Goal: Information Seeking & Learning: Find specific fact

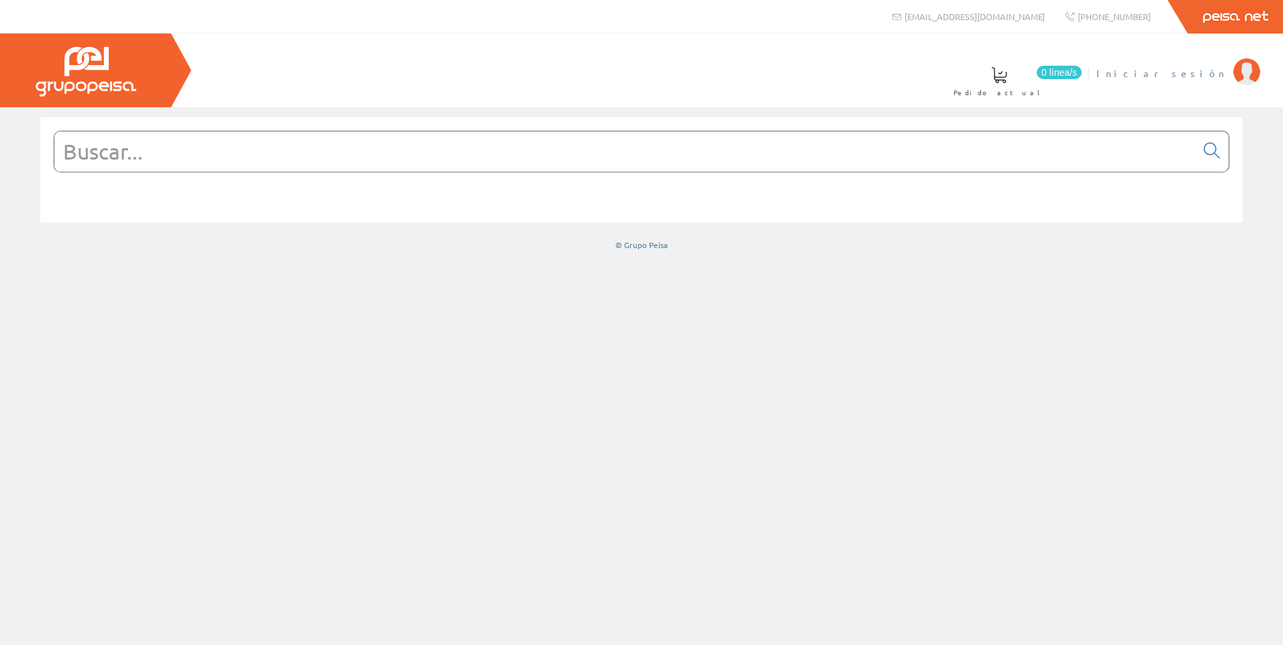
click at [1207, 67] on span "Iniciar sesión" at bounding box center [1161, 72] width 130 height 13
click at [329, 165] on input "text" at bounding box center [624, 151] width 1141 height 40
paste input "CFX1205"
type input "CFX1205"
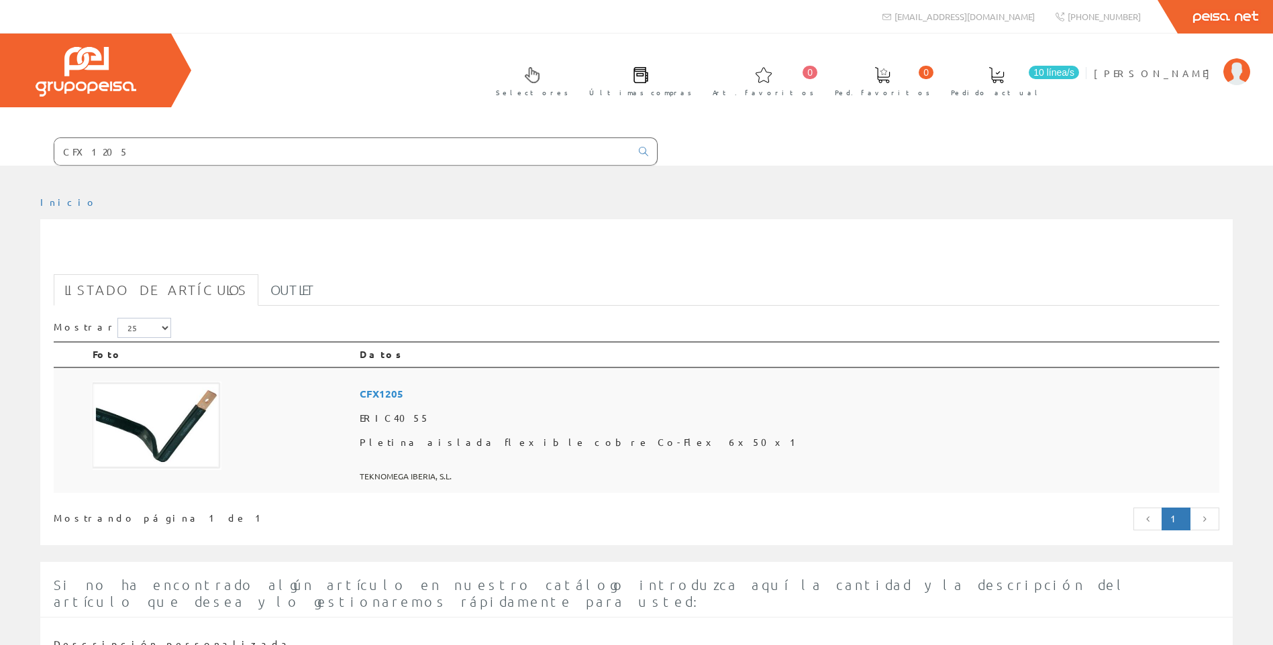
click at [354, 421] on td at bounding box center [220, 431] width 267 height 126
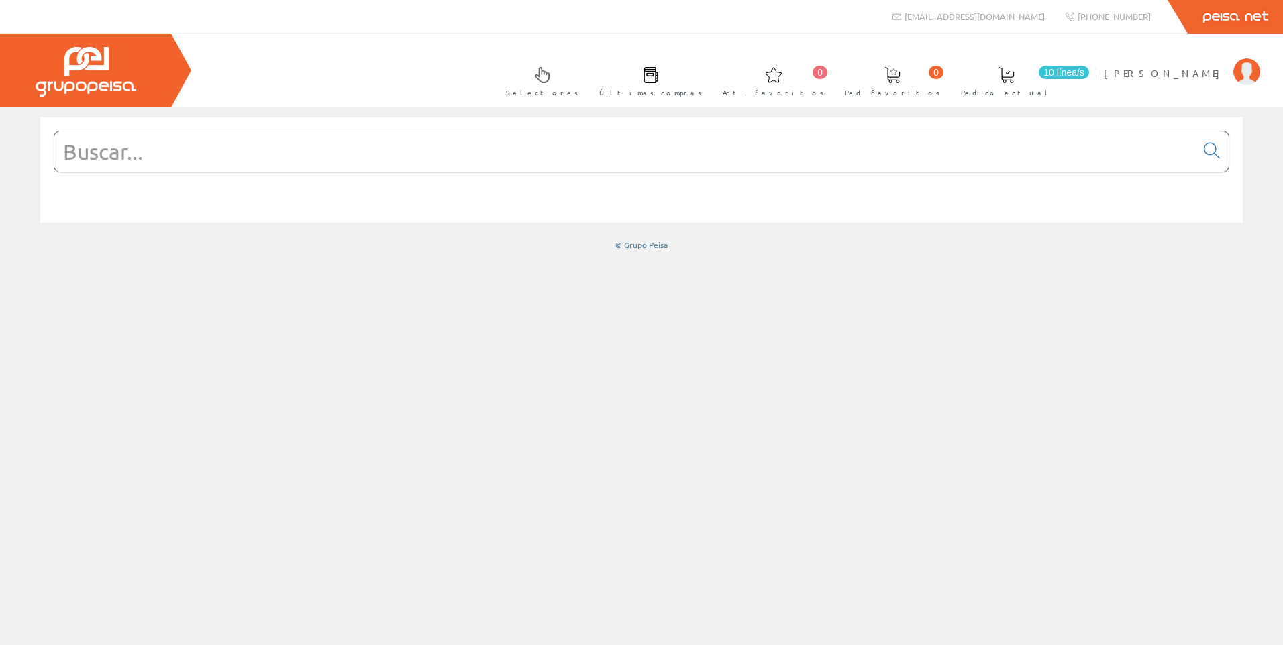
click at [559, 156] on input "text" at bounding box center [624, 151] width 1141 height 40
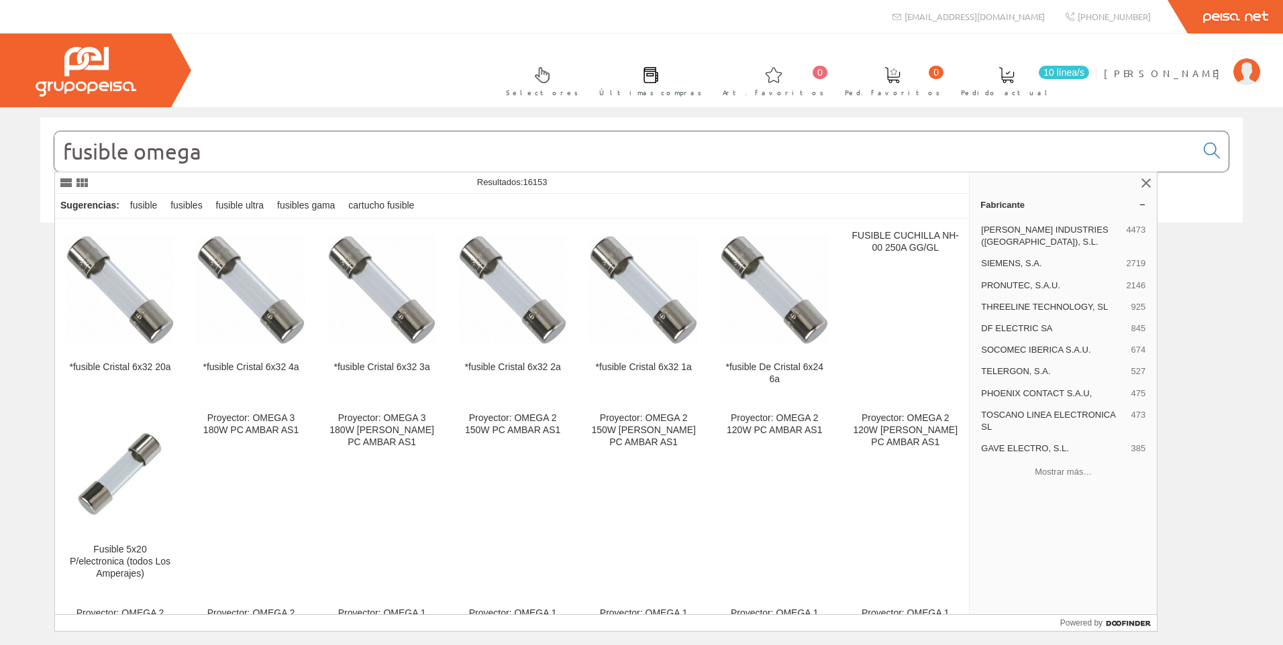
type input "fusible omega"
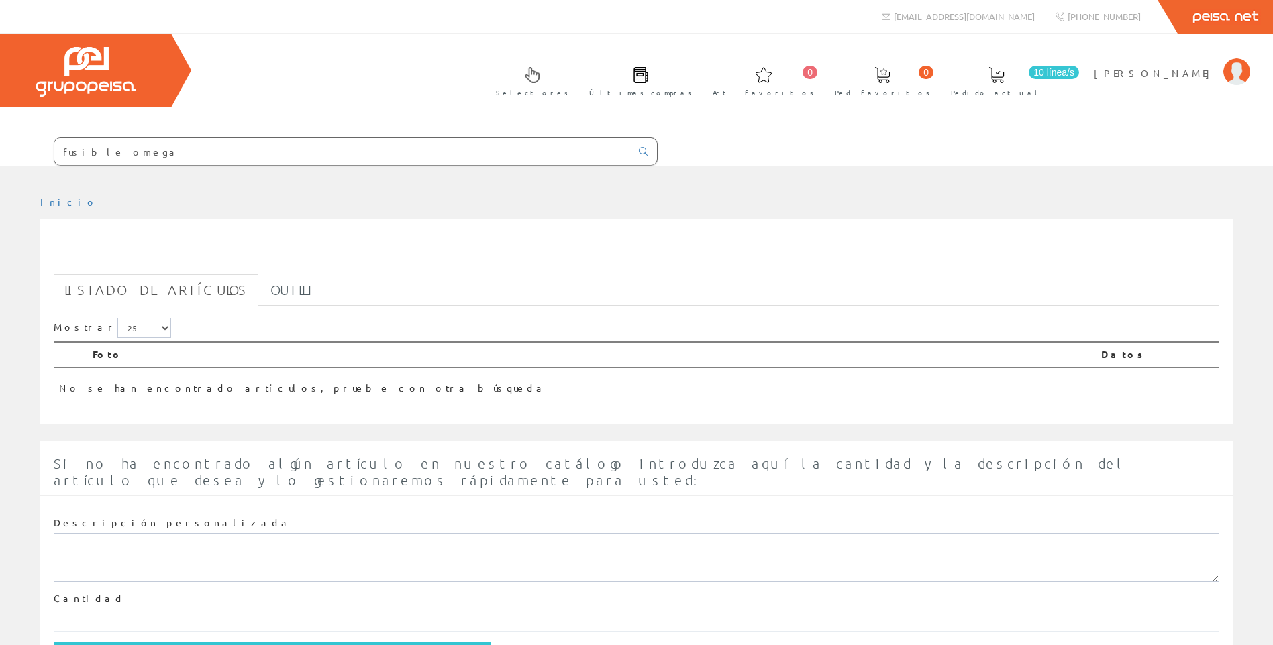
scroll to position [66, 0]
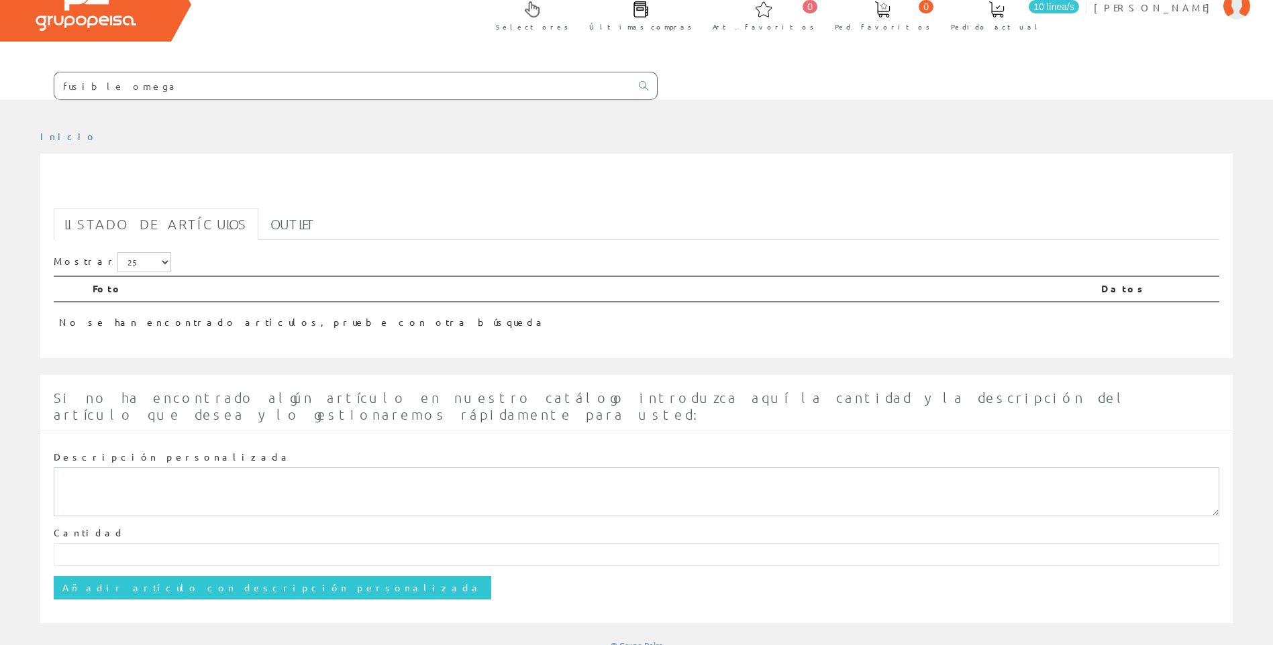
click at [93, 87] on input "fusible omega" at bounding box center [342, 85] width 576 height 27
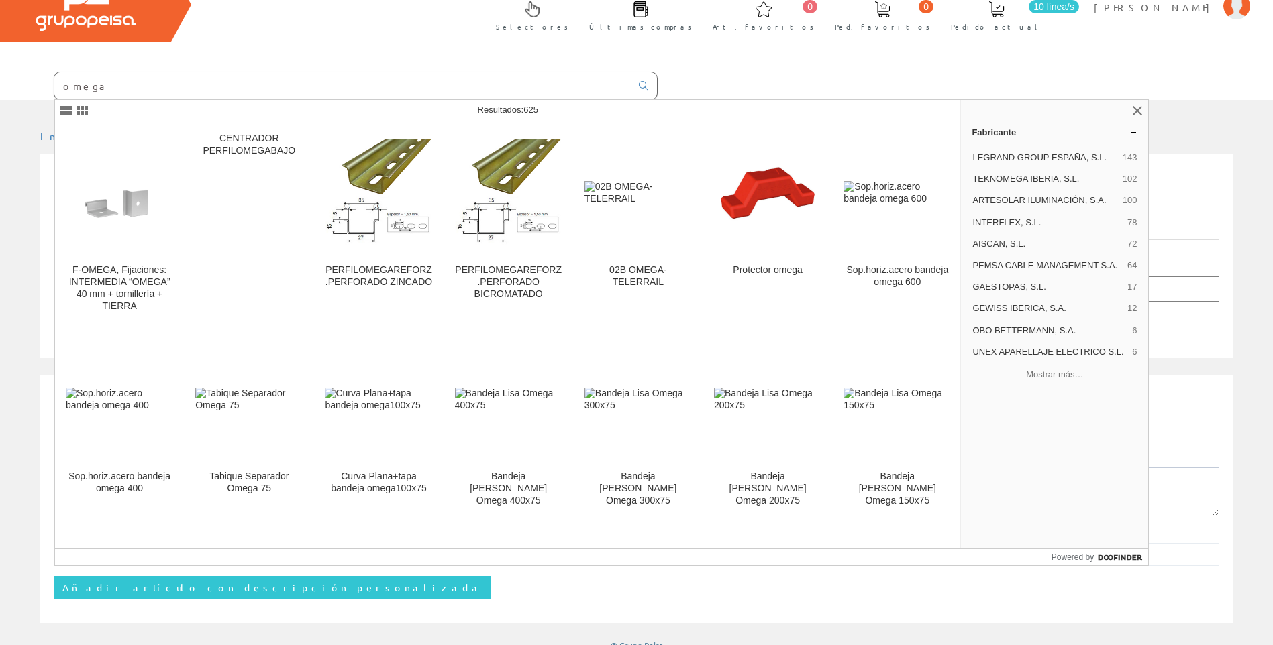
type input "omega"
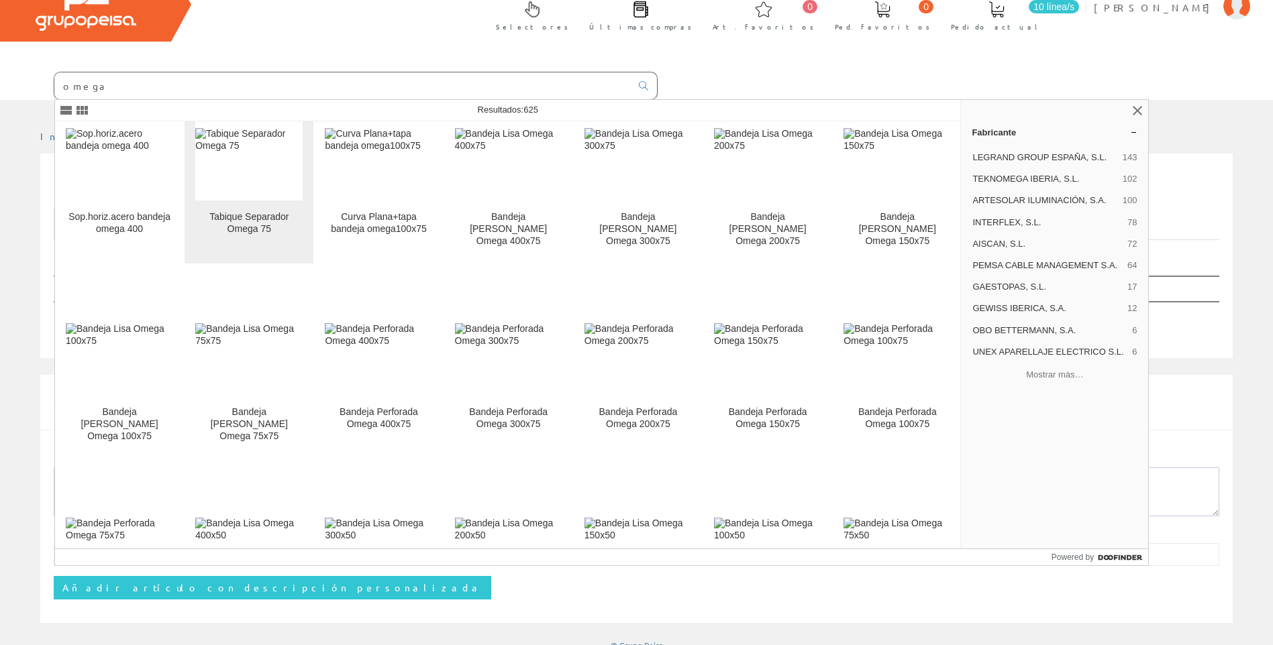
scroll to position [268, 0]
